Goal: Task Accomplishment & Management: Manage account settings

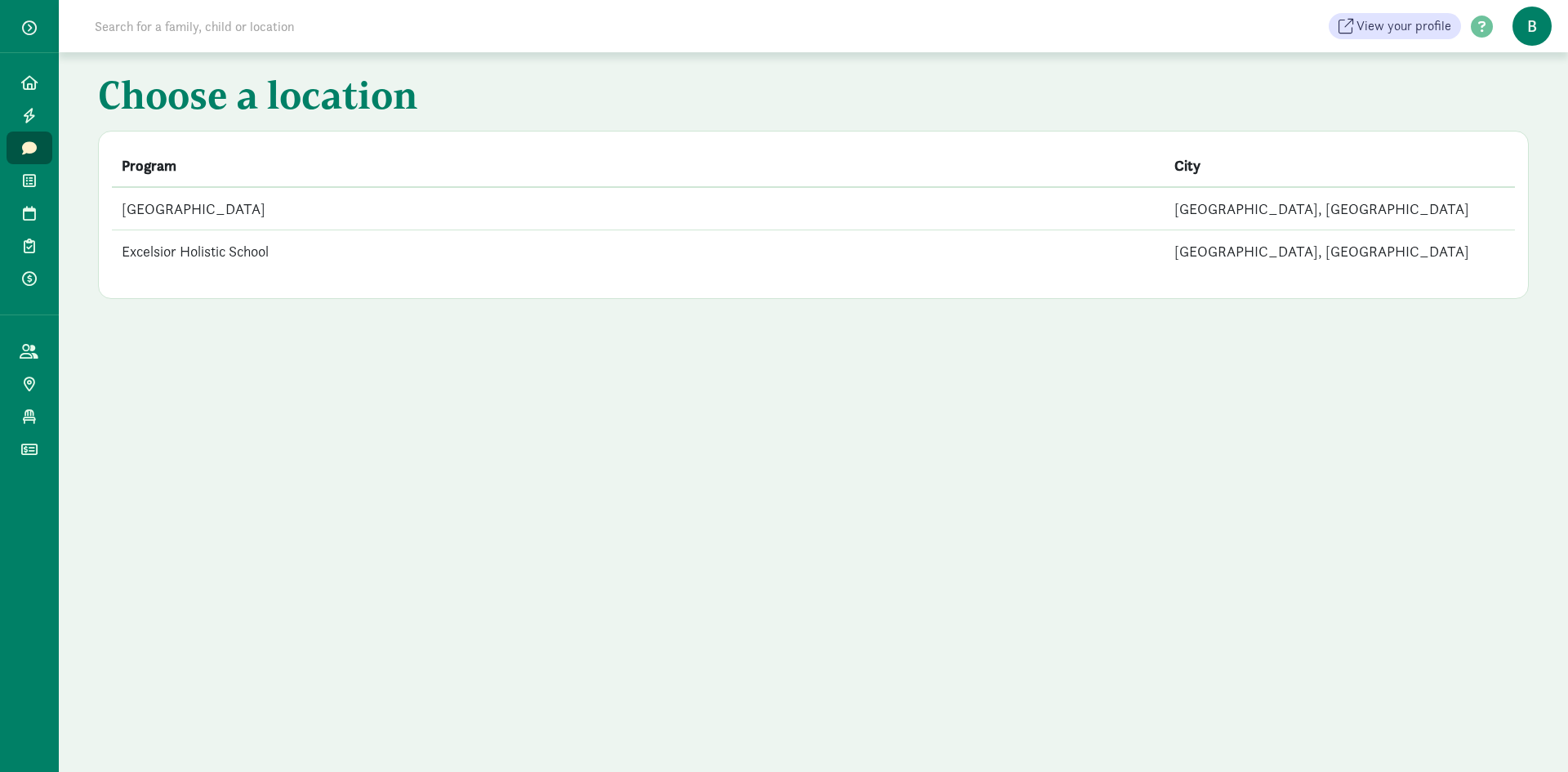
click at [231, 196] on td "[GEOGRAPHIC_DATA]" at bounding box center [639, 209] width 1053 height 44
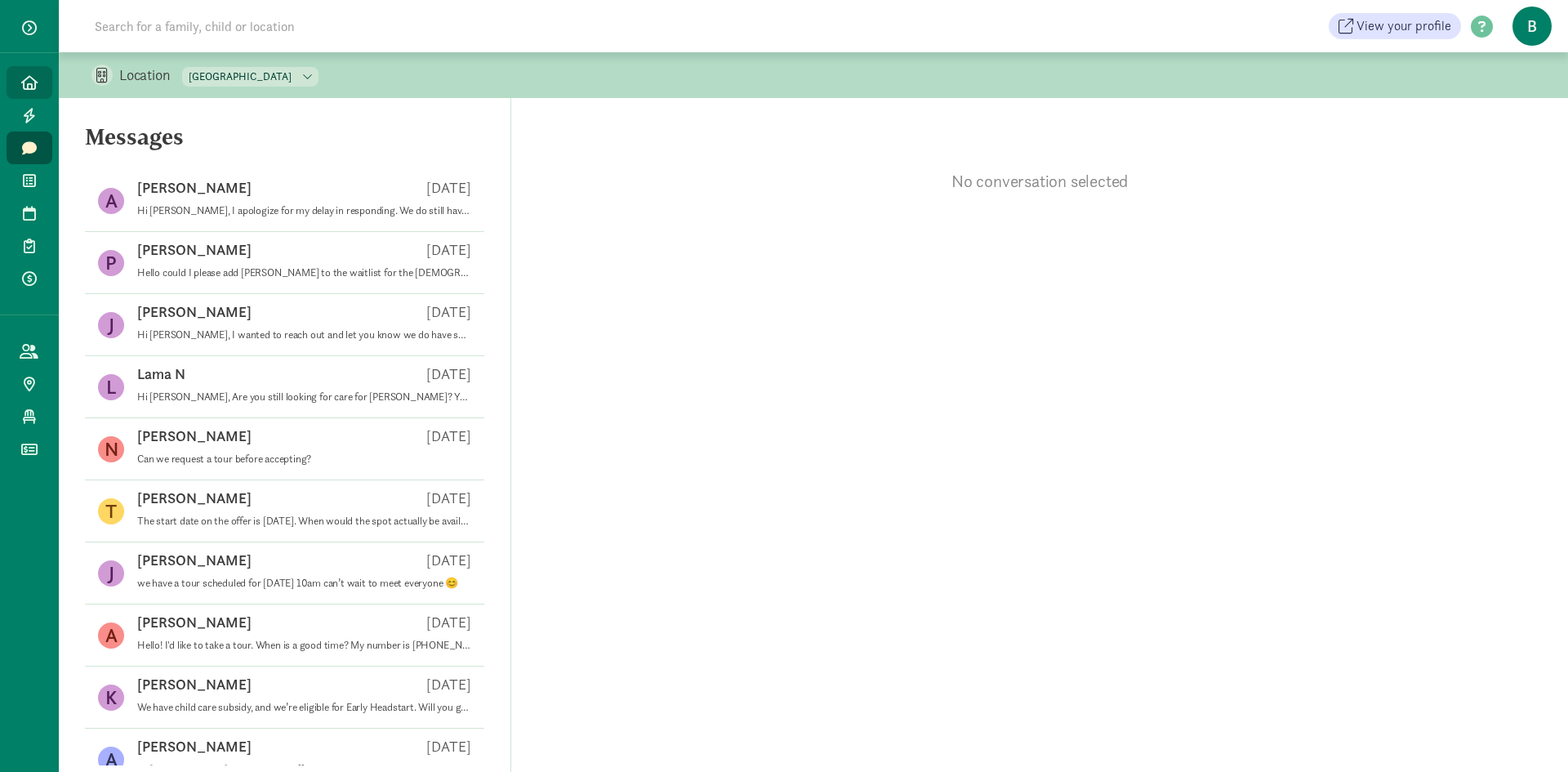
click at [23, 78] on icon at bounding box center [29, 82] width 17 height 15
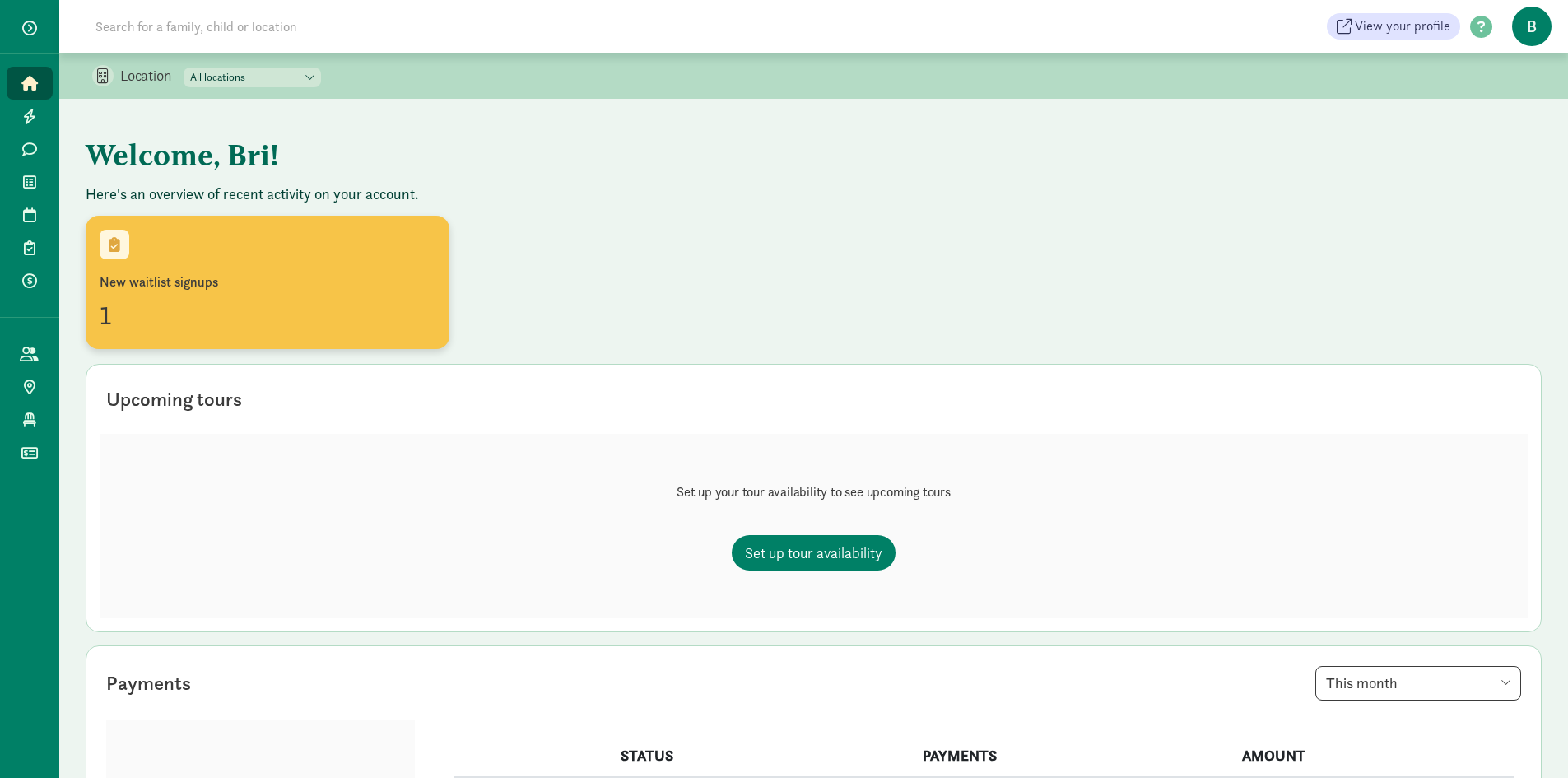
click at [199, 275] on div "New waitlist signups" at bounding box center [267, 282] width 336 height 20
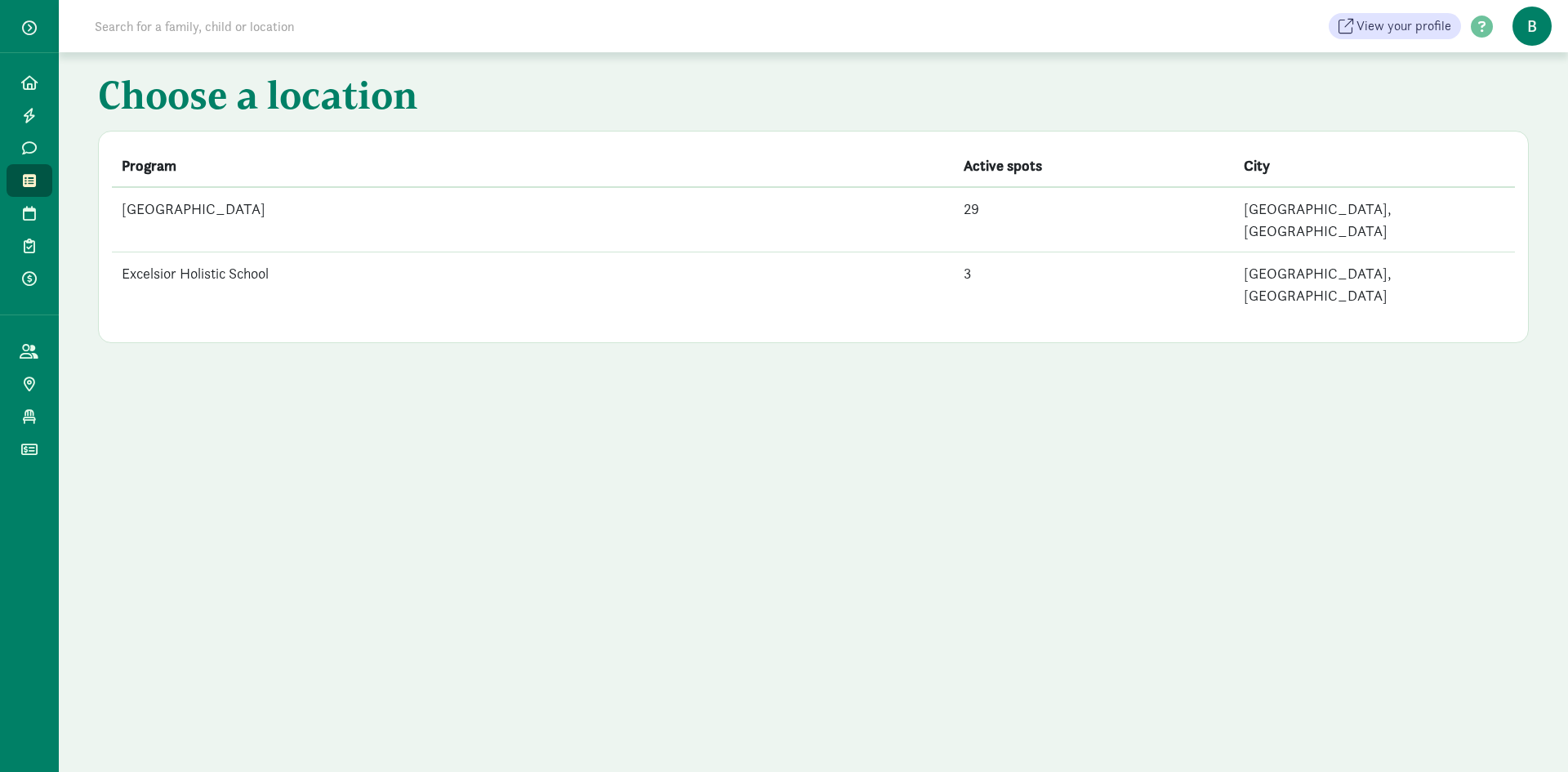
click at [297, 208] on td "[GEOGRAPHIC_DATA]" at bounding box center [533, 219] width 842 height 65
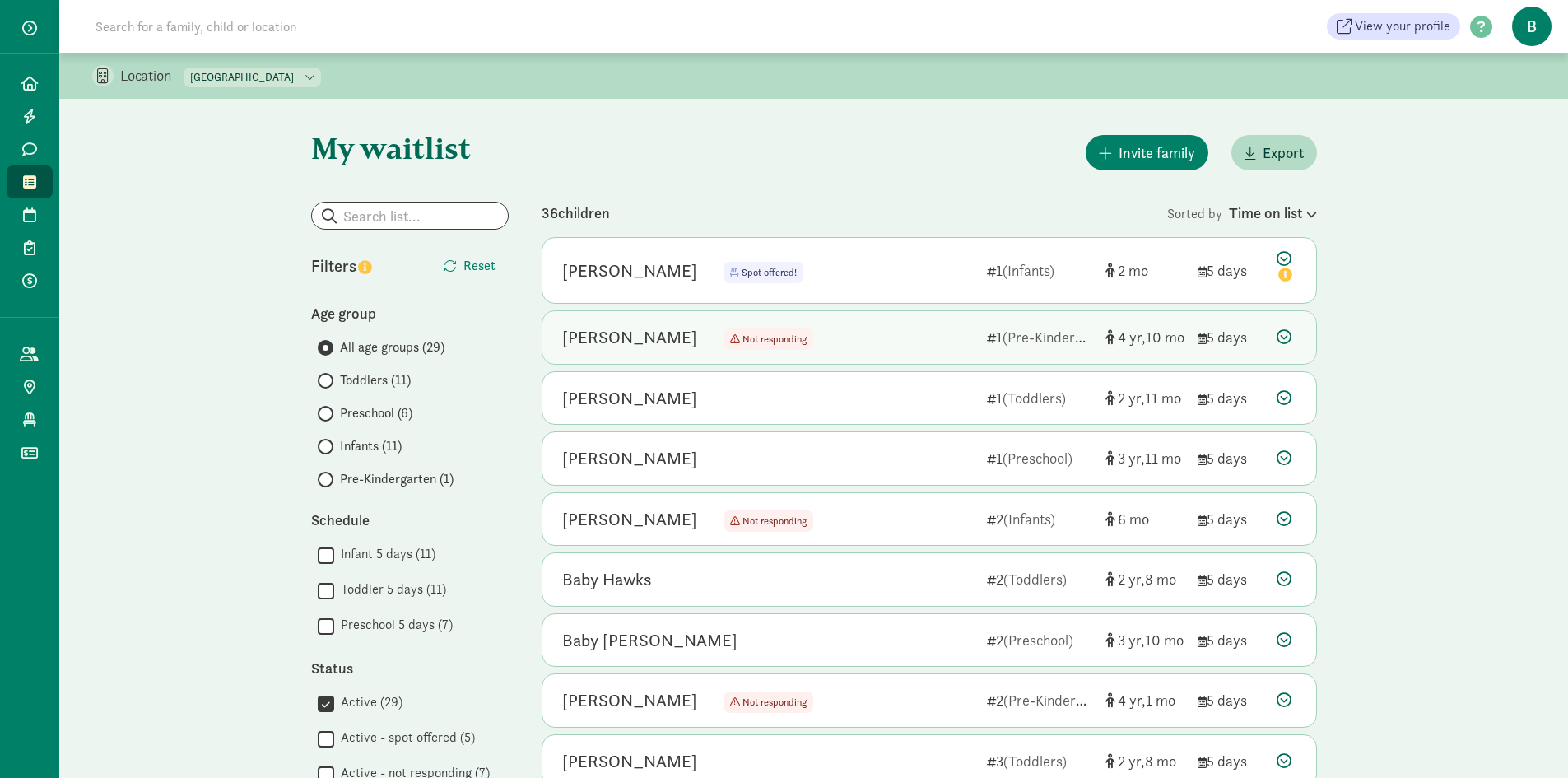
click at [664, 331] on div "Willow Underhill" at bounding box center [630, 338] width 135 height 26
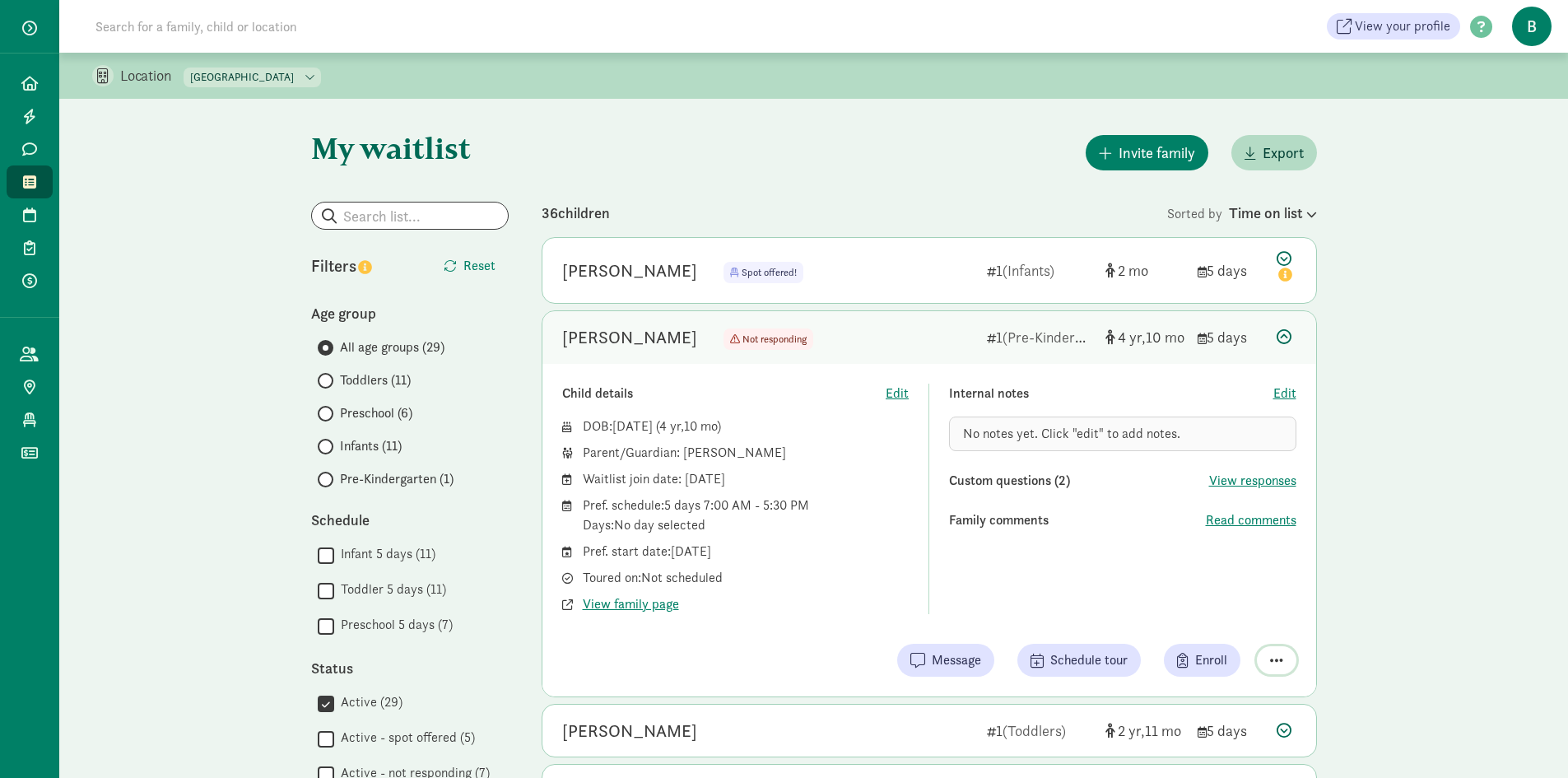
click at [1274, 671] on button "button" at bounding box center [1276, 660] width 39 height 28
click at [1031, 619] on div "Child details Edit DOB: Oct 3, 2020 ( 4 10 ) Parent/Guardian: Ashley Underhill …" at bounding box center [929, 530] width 773 height 332
click at [1268, 521] on span "Read comments" at bounding box center [1251, 520] width 90 height 20
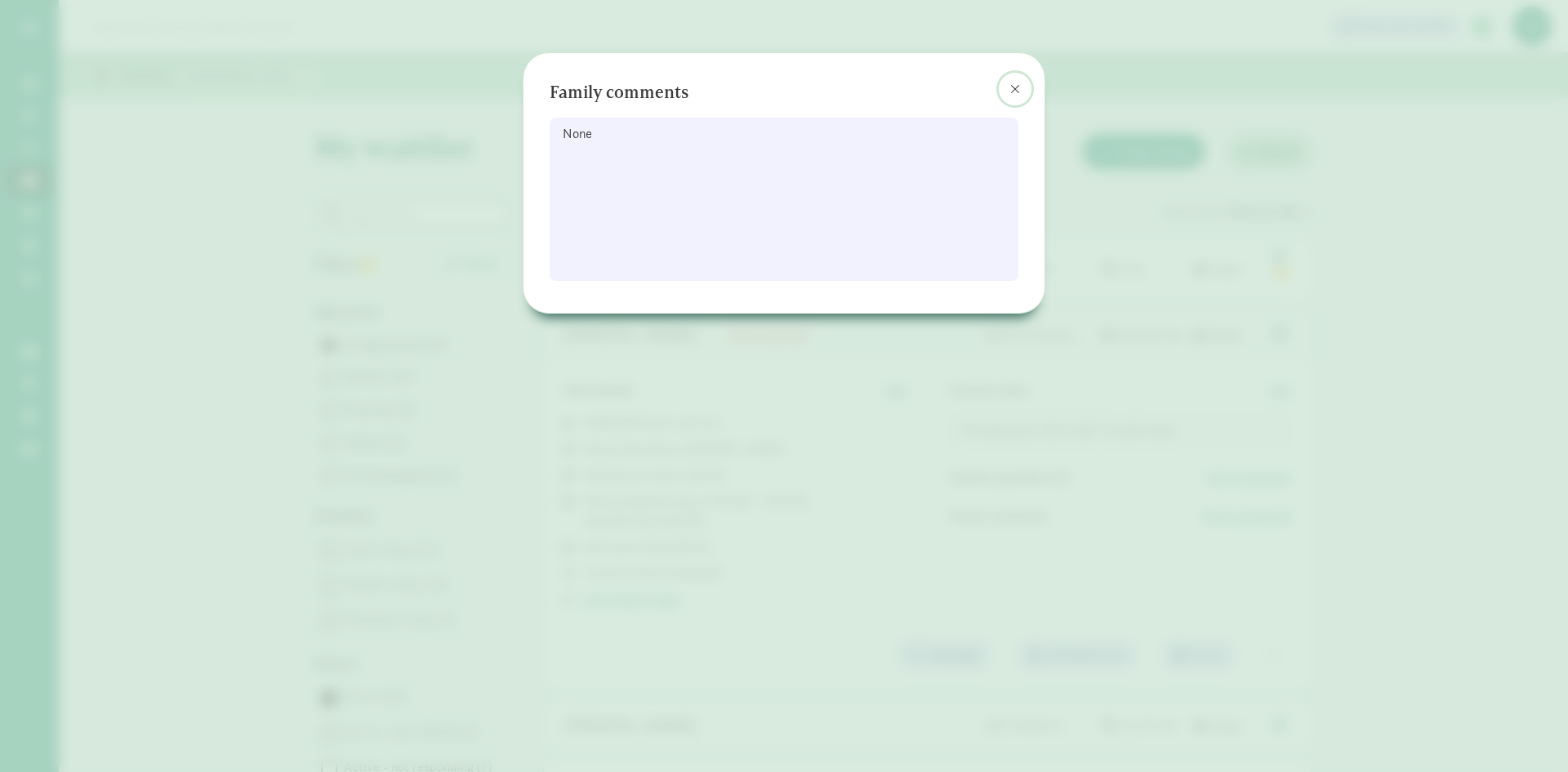
click at [1012, 86] on span at bounding box center [1015, 89] width 10 height 13
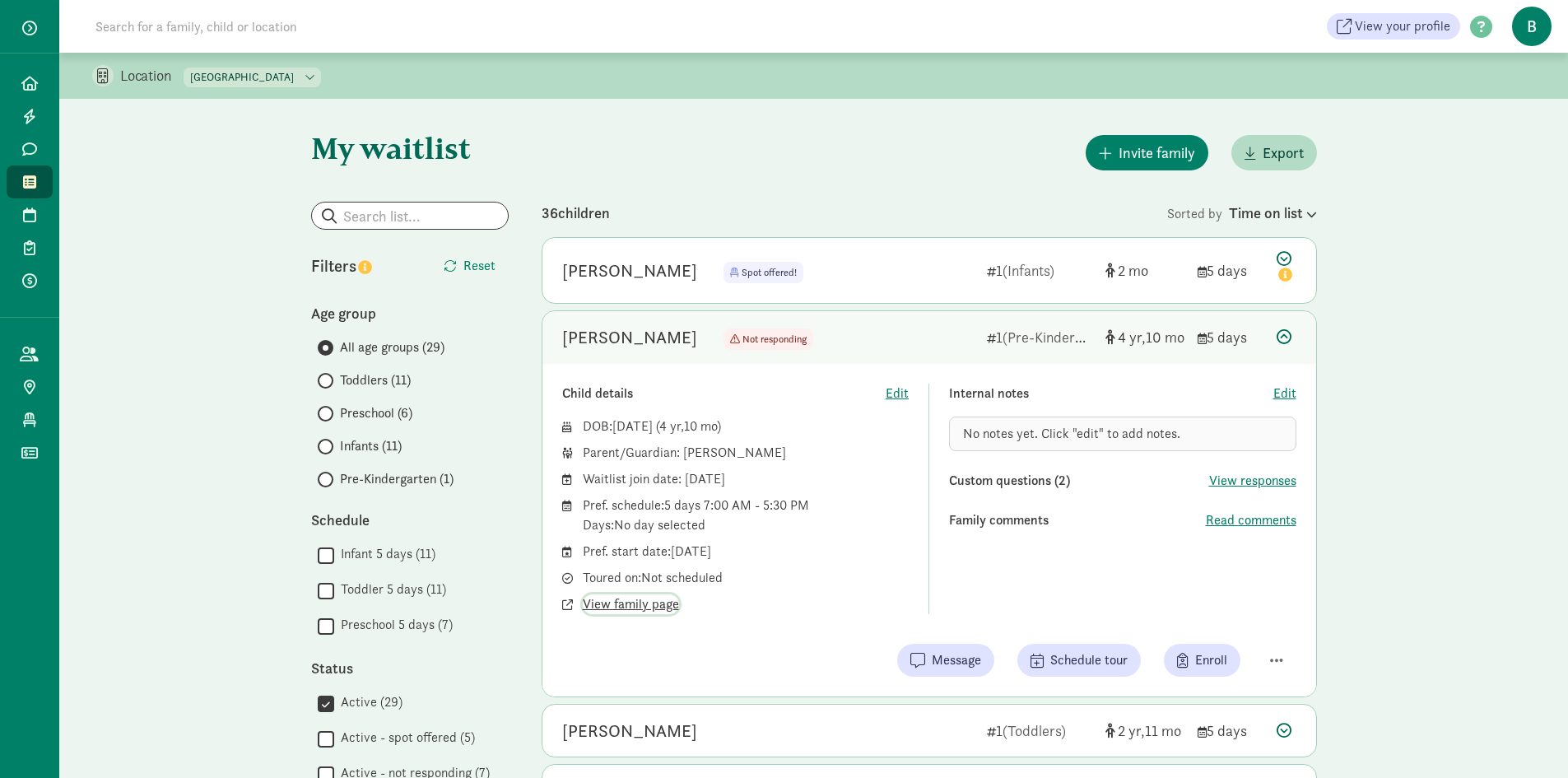
click at [635, 603] on span "View family page" at bounding box center [631, 604] width 96 height 20
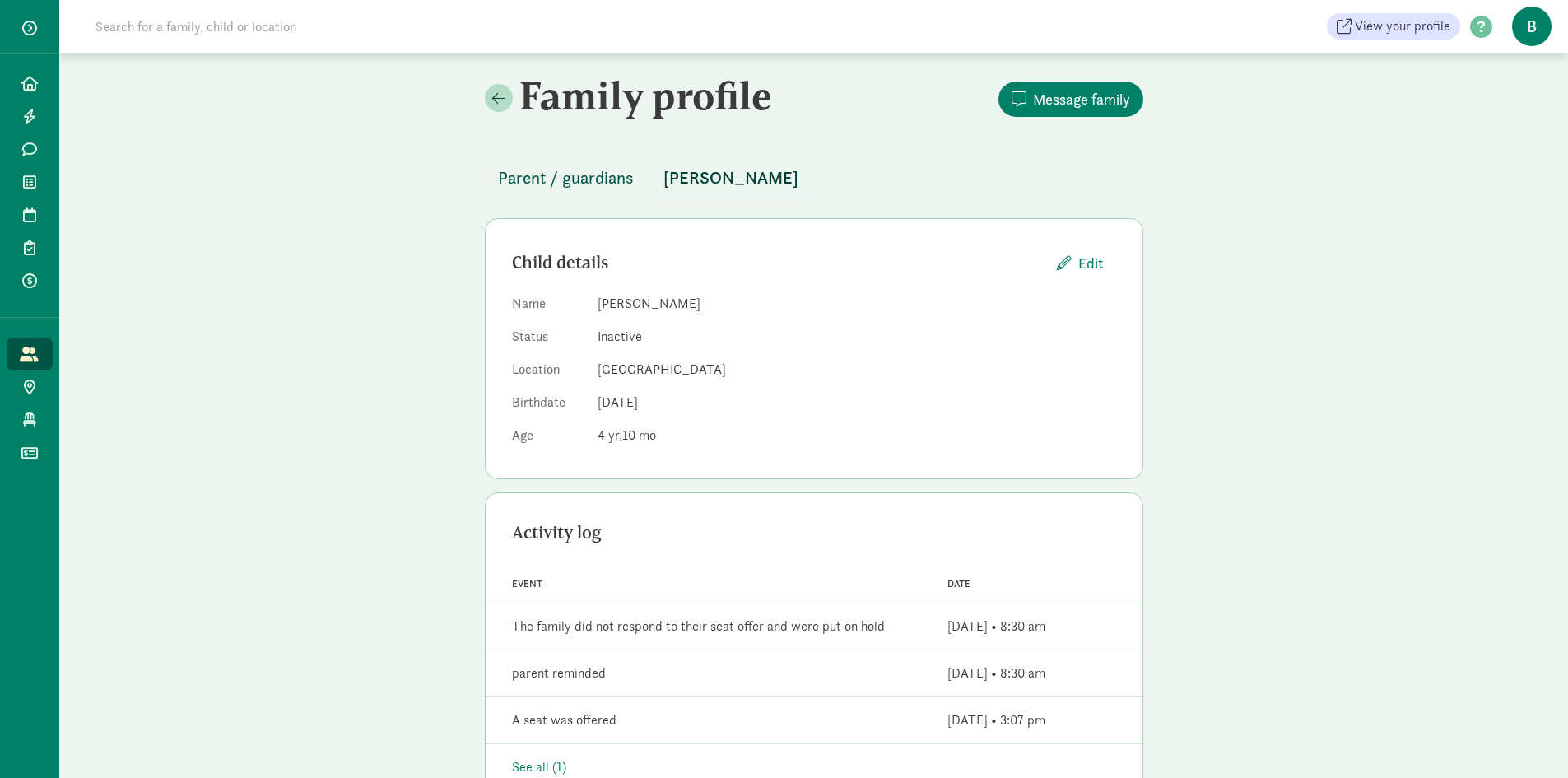
click at [555, 163] on button "Parent / guardians" at bounding box center [566, 177] width 162 height 39
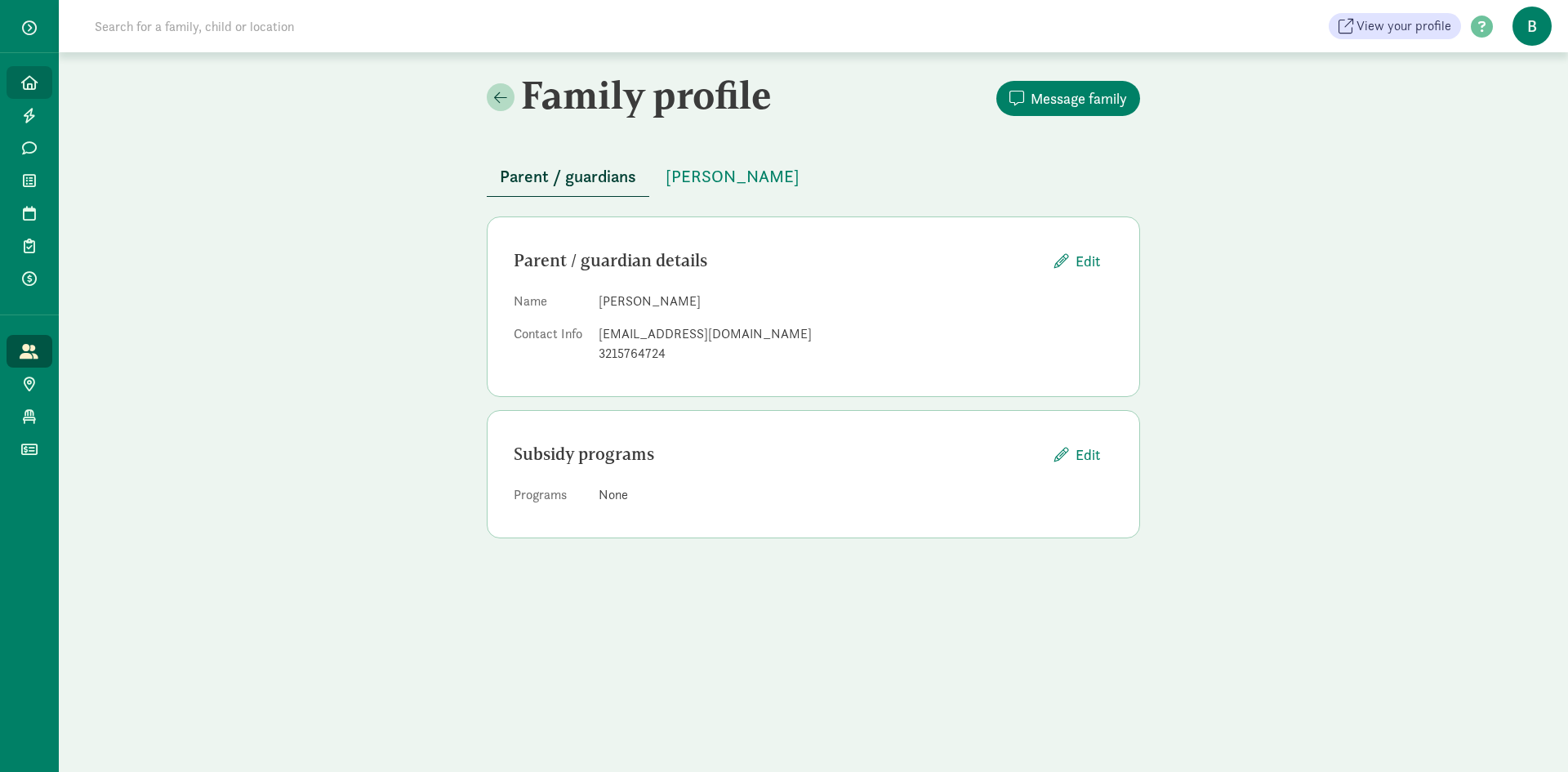
click at [36, 77] on icon at bounding box center [29, 82] width 17 height 15
